Goal: Task Accomplishment & Management: Use online tool/utility

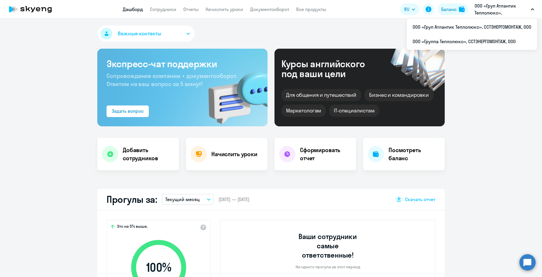
click at [531, 10] on icon "button" at bounding box center [532, 9] width 3 height 1
select select "30"
click at [531, 10] on icon "button" at bounding box center [532, 9] width 3 height 2
click at [481, 43] on li "ООО «Группа Теплолюкс», ССТЭНЕРГОМОНТАЖ, ООО" at bounding box center [472, 41] width 130 height 14
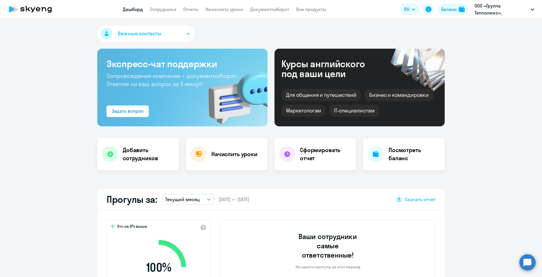
select select "30"
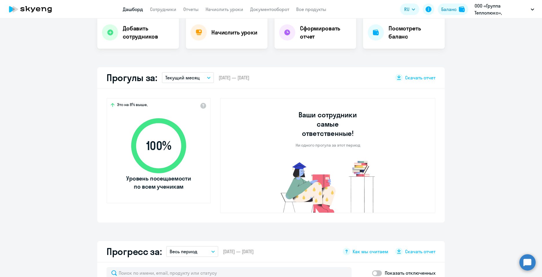
scroll to position [116, 0]
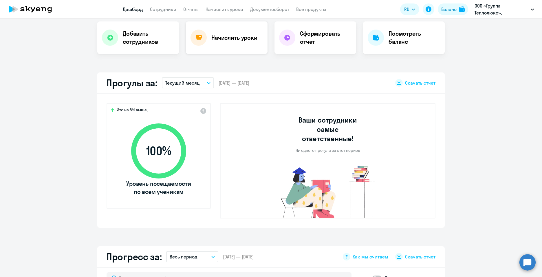
click at [239, 29] on div "Начислить уроки" at bounding box center [227, 37] width 82 height 32
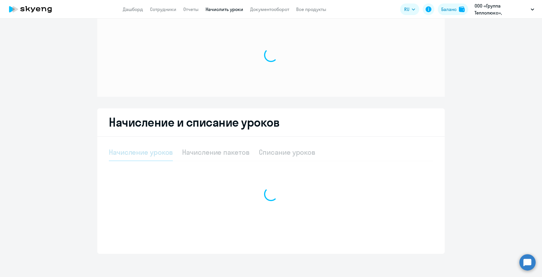
select select "10"
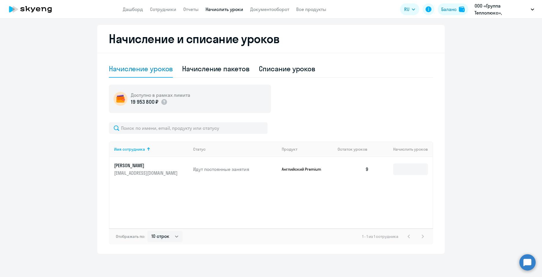
scroll to position [0, 0]
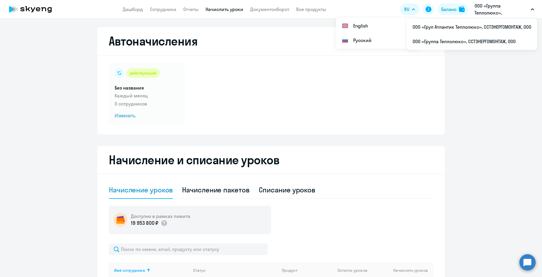
click at [312, 90] on div "действующий Без названия Каждый месяц 0 сотрудников Изменить" at bounding box center [271, 94] width 324 height 63
